Goal: Register for event/course

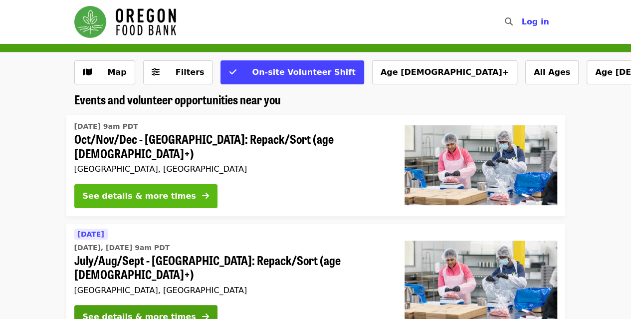
click at [161, 184] on button "See details & more times" at bounding box center [145, 196] width 143 height 24
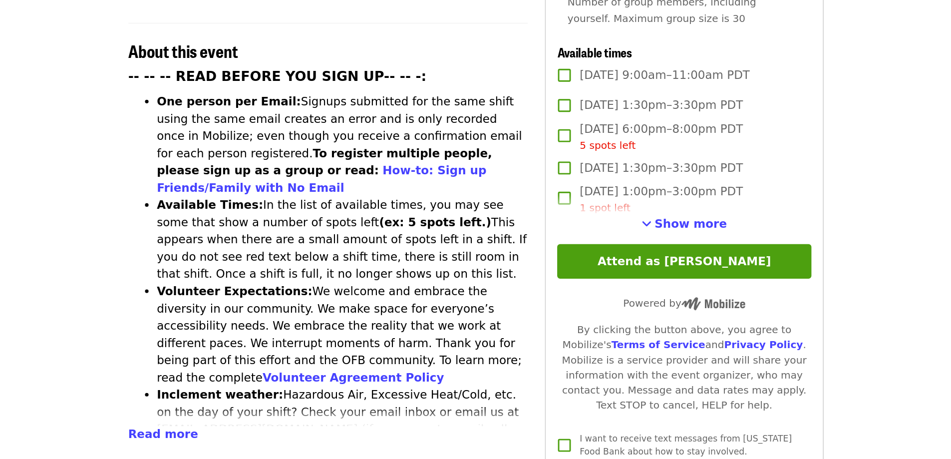
scroll to position [380, 0]
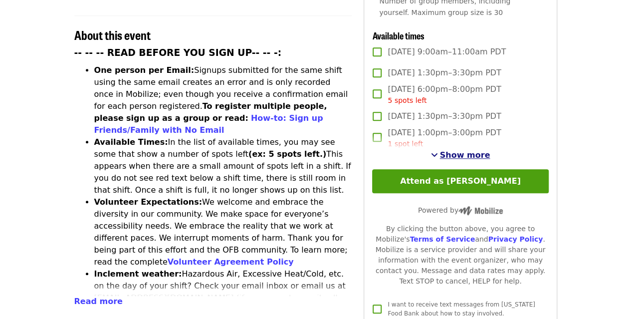
click at [462, 150] on span "Show more" at bounding box center [465, 154] width 50 height 9
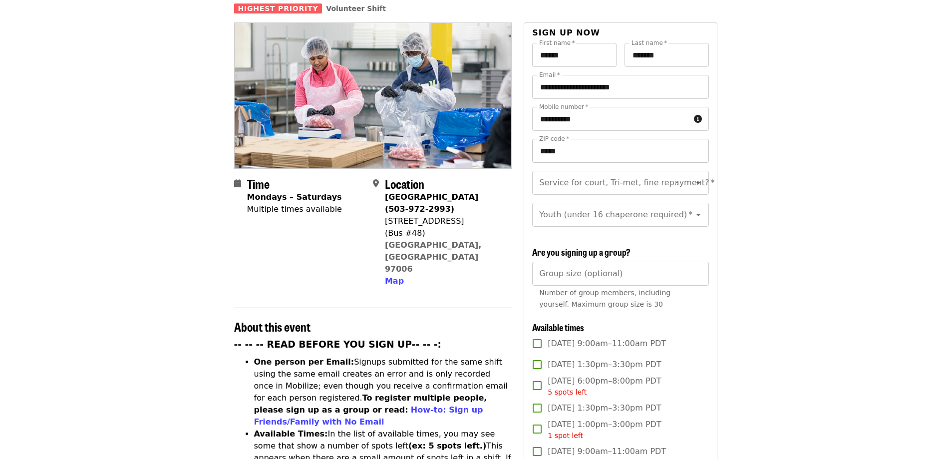
scroll to position [90, 0]
click at [599, 204] on input "Youth (under 16 chaperone required)   *" at bounding box center [608, 213] width 136 height 19
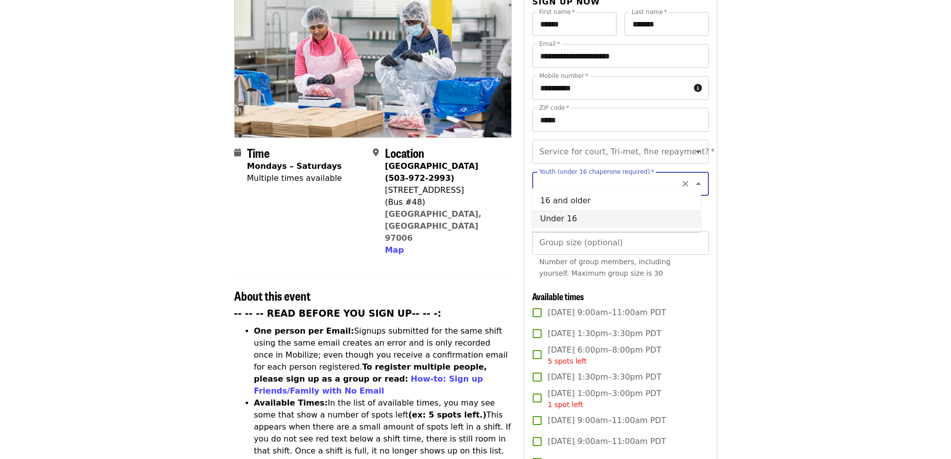
scroll to position [120, 0]
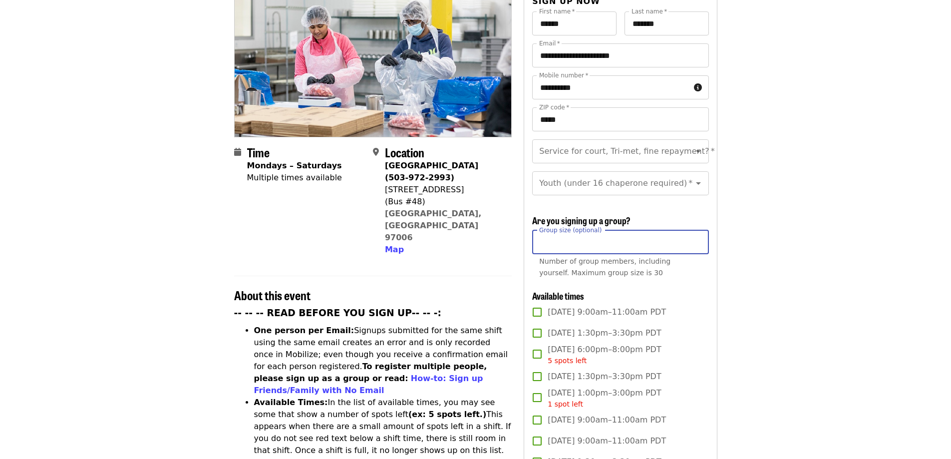
click at [631, 247] on input "Group size (optional)" at bounding box center [620, 242] width 176 height 24
type input "*"
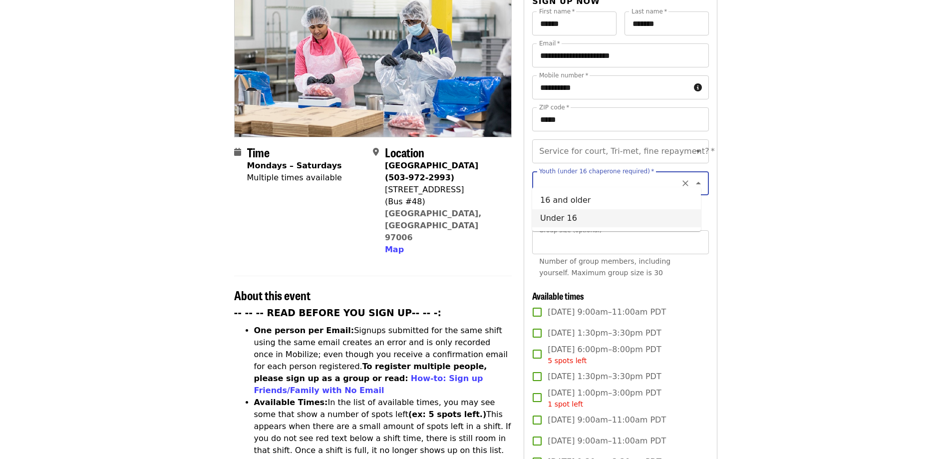
click at [631, 174] on input "Youth (under 16 chaperone required)   *" at bounding box center [608, 183] width 136 height 19
click at [631, 177] on icon "Close" at bounding box center [698, 183] width 12 height 12
click at [605, 174] on input "Youth (under 16 chaperone required)   *" at bounding box center [608, 183] width 136 height 19
click at [563, 215] on li "Under 16" at bounding box center [616, 218] width 169 height 18
type input "********"
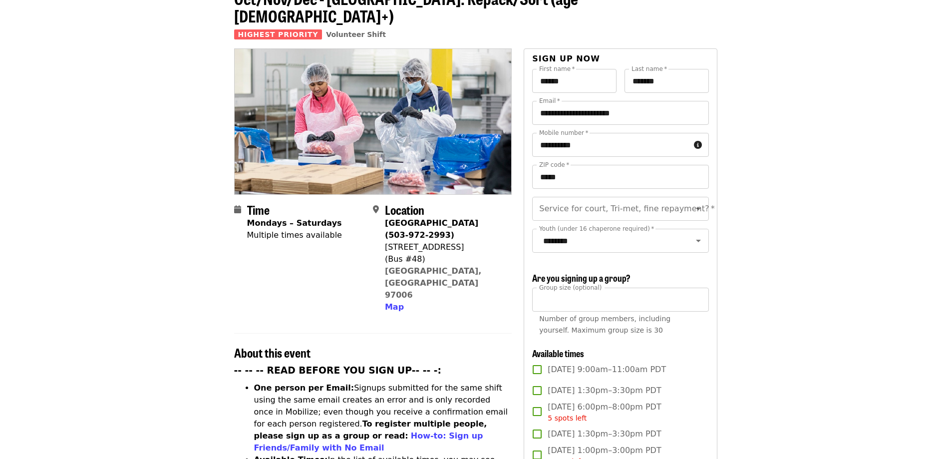
scroll to position [62, 0]
click at [631, 204] on icon "Clear" at bounding box center [685, 209] width 10 height 10
click at [631, 203] on icon "Open" at bounding box center [698, 209] width 12 height 12
click at [565, 221] on li "No" at bounding box center [616, 219] width 169 height 18
type input "**"
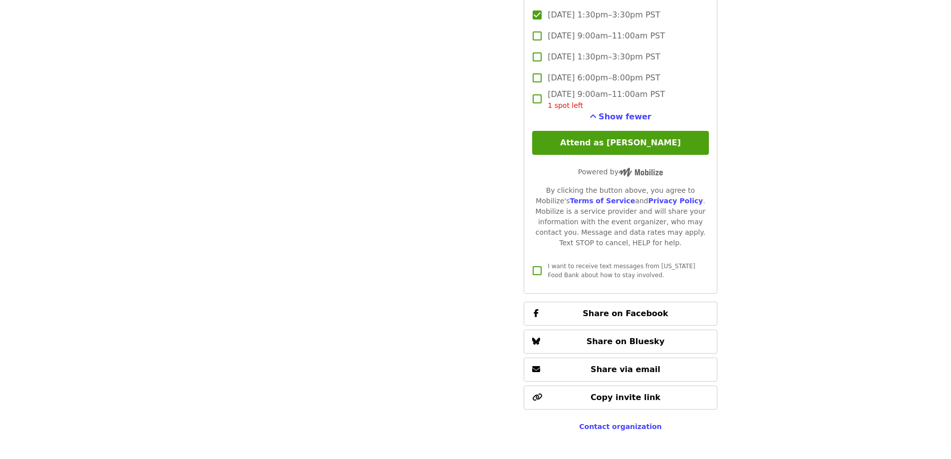
scroll to position [2840, 0]
click at [603, 138] on button "Attend as [PERSON_NAME]" at bounding box center [620, 144] width 176 height 24
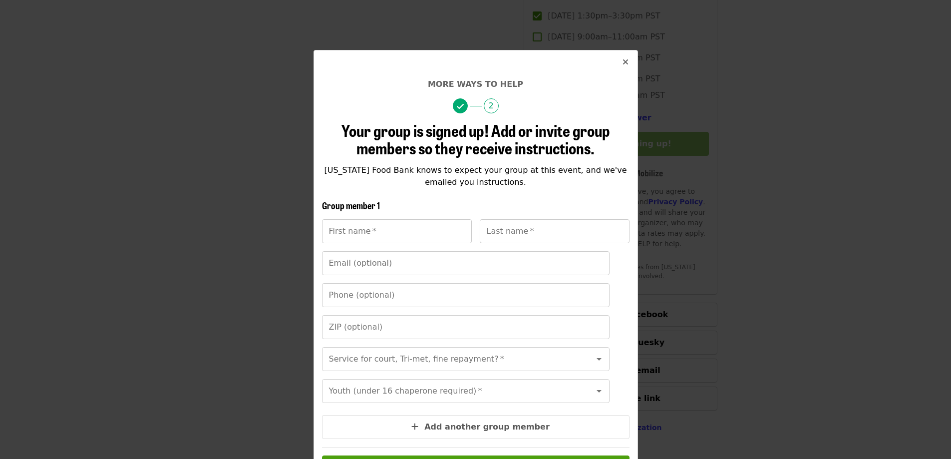
click at [622, 65] on icon "times icon" at bounding box center [625, 61] width 6 height 9
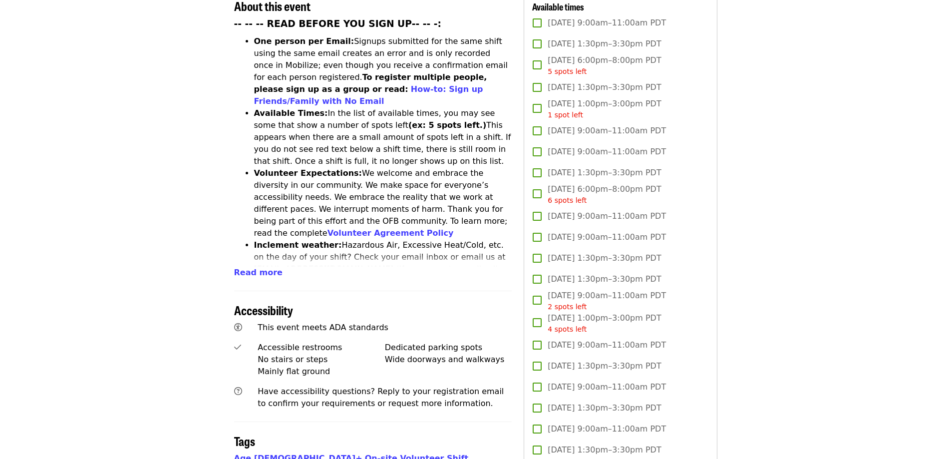
scroll to position [398, 0]
